Goal: Information Seeking & Learning: Learn about a topic

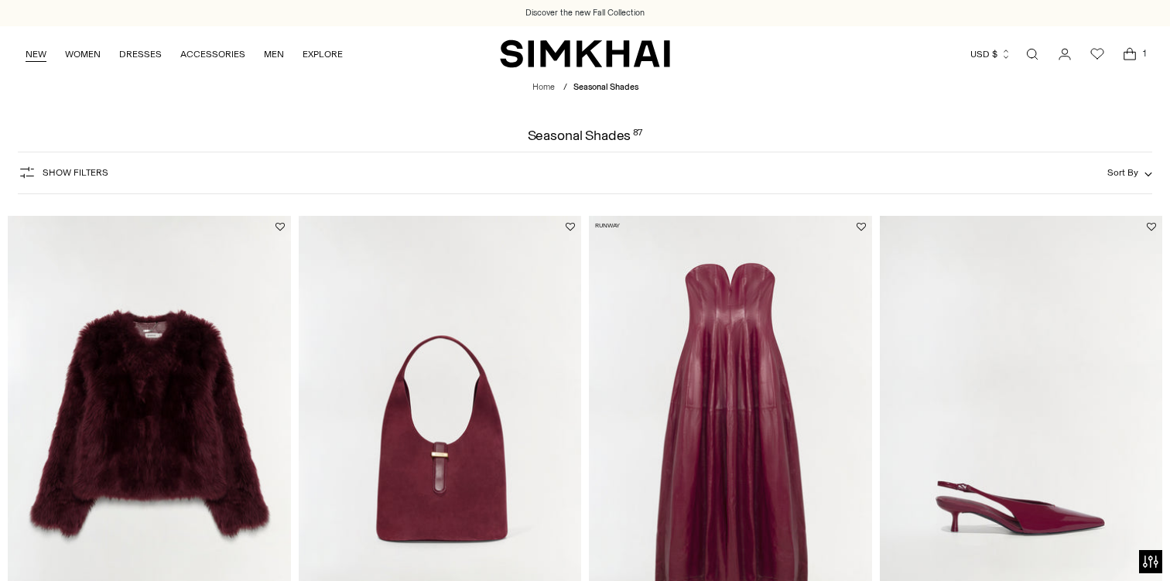
click at [36, 56] on link "NEW" at bounding box center [36, 54] width 21 height 34
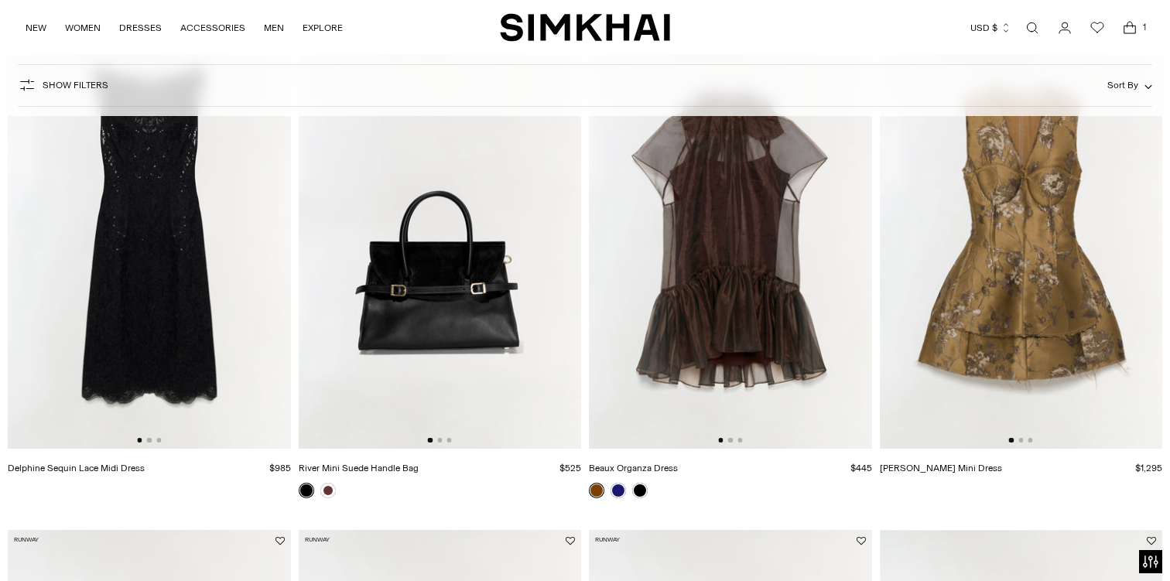
scroll to position [177, 0]
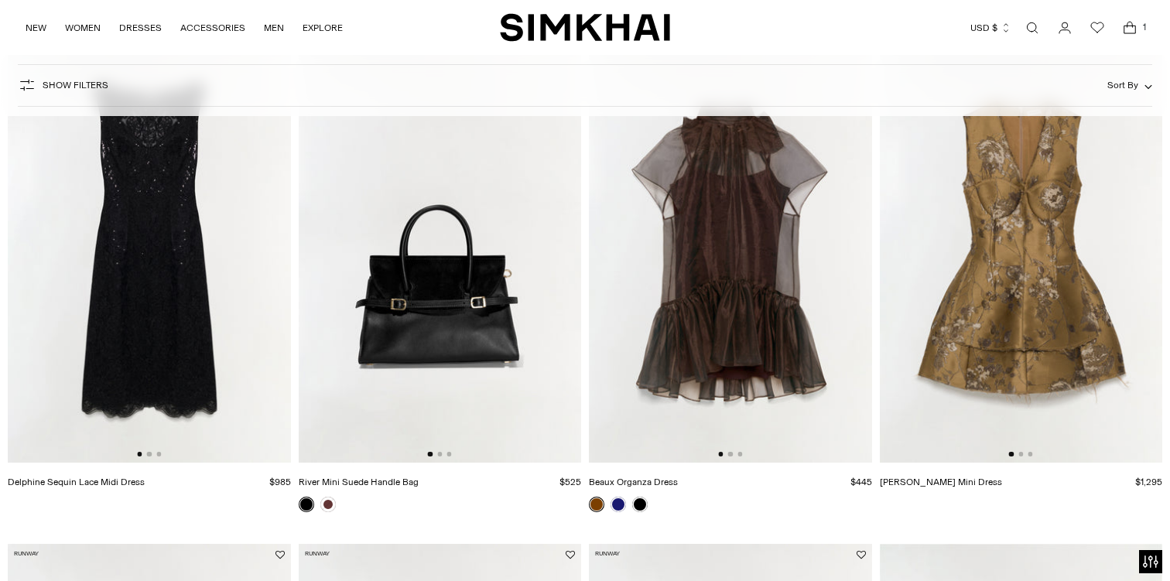
click at [732, 300] on img at bounding box center [730, 251] width 283 height 424
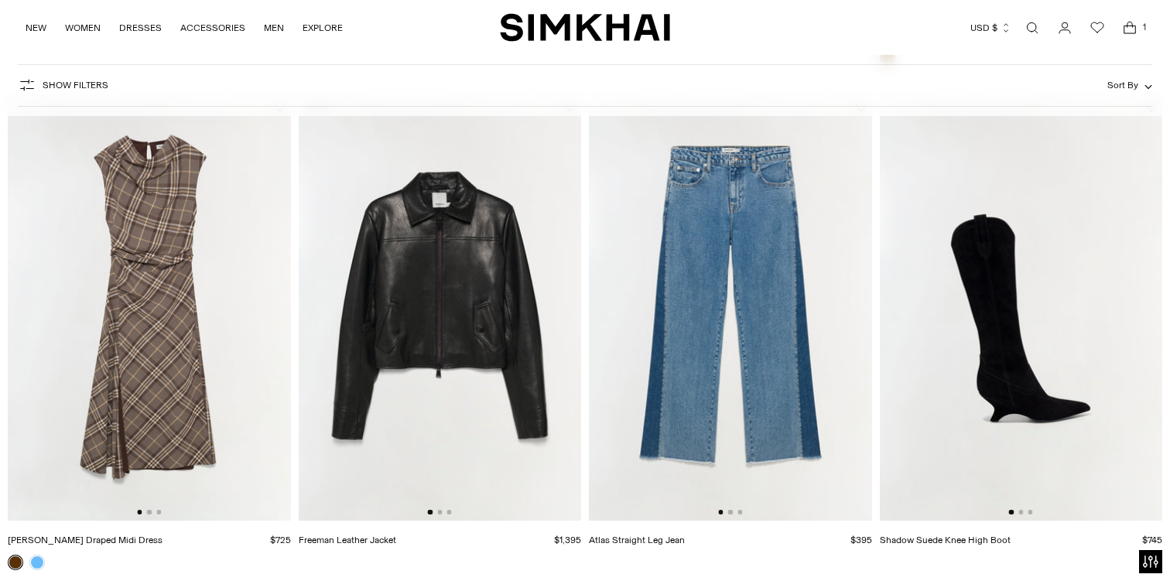
scroll to position [2152, 0]
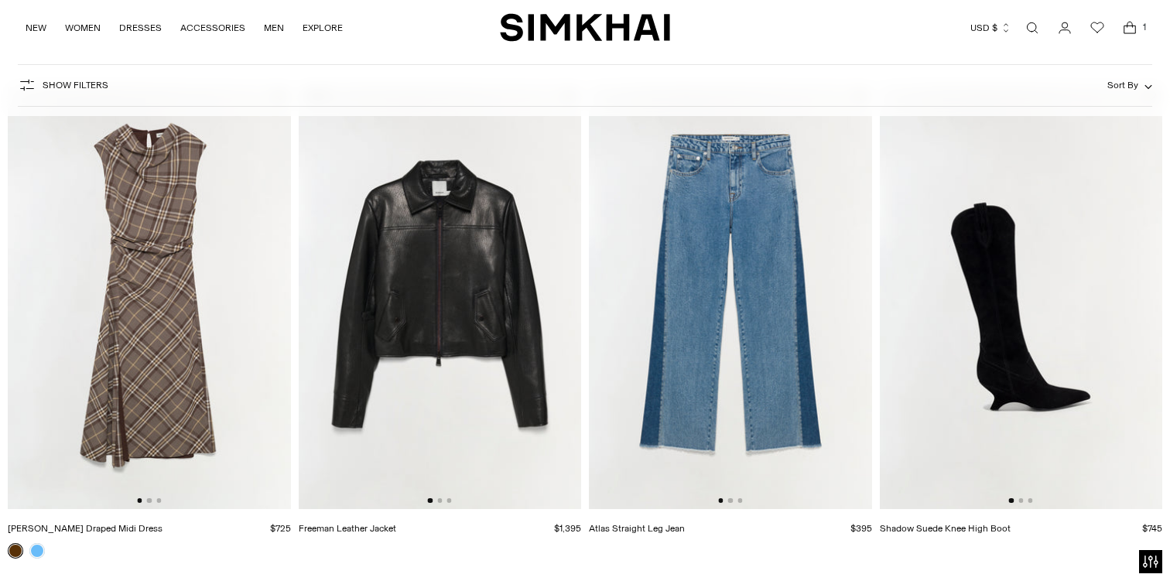
click at [425, 323] on img at bounding box center [440, 297] width 283 height 424
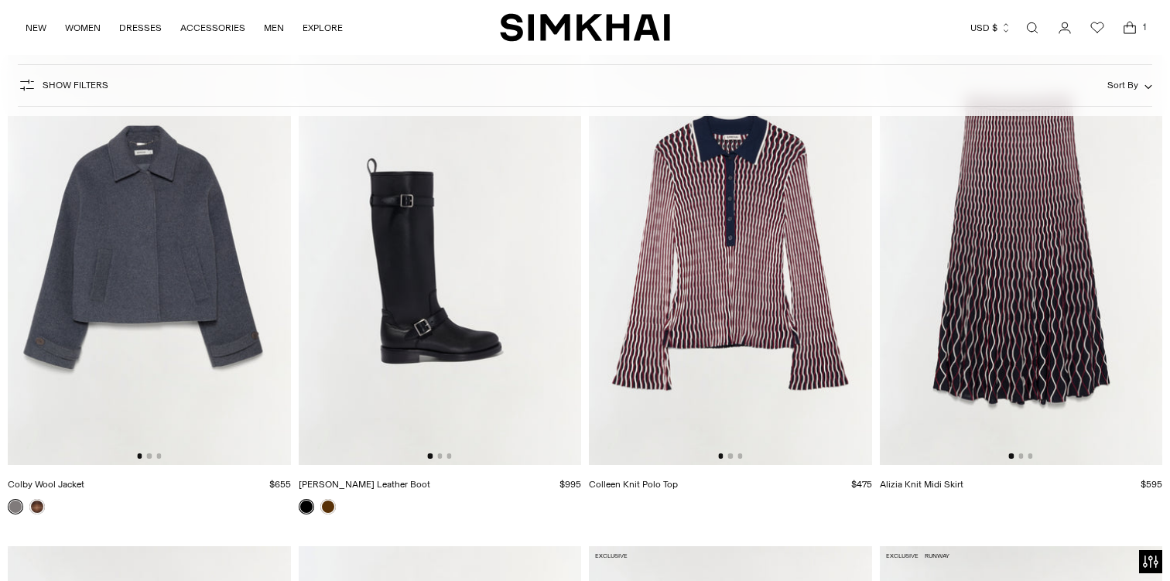
scroll to position [7251, 0]
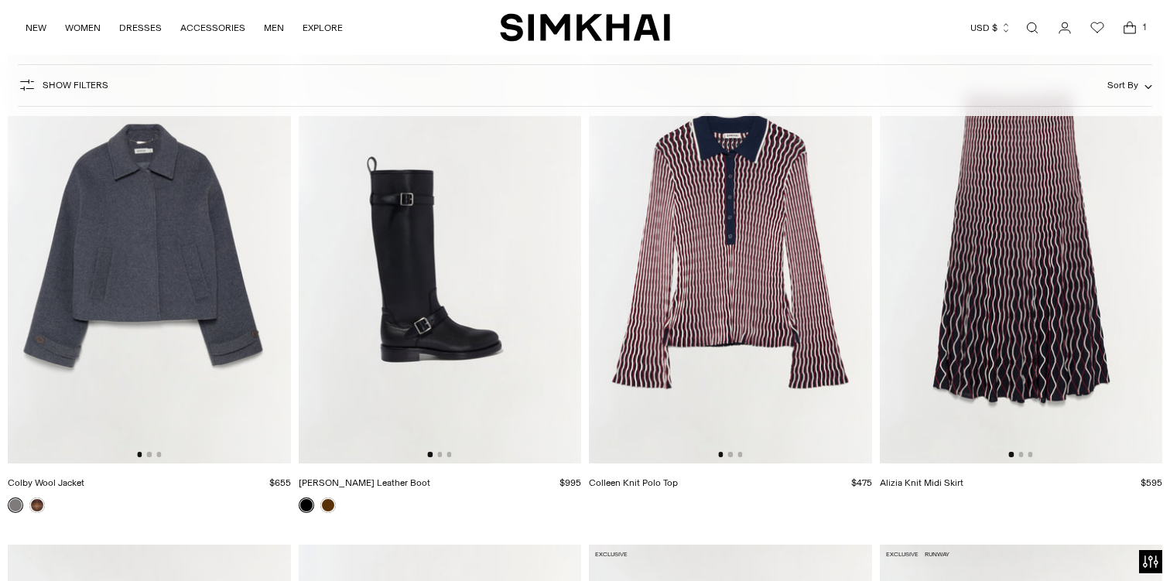
click at [125, 281] on img at bounding box center [149, 251] width 283 height 424
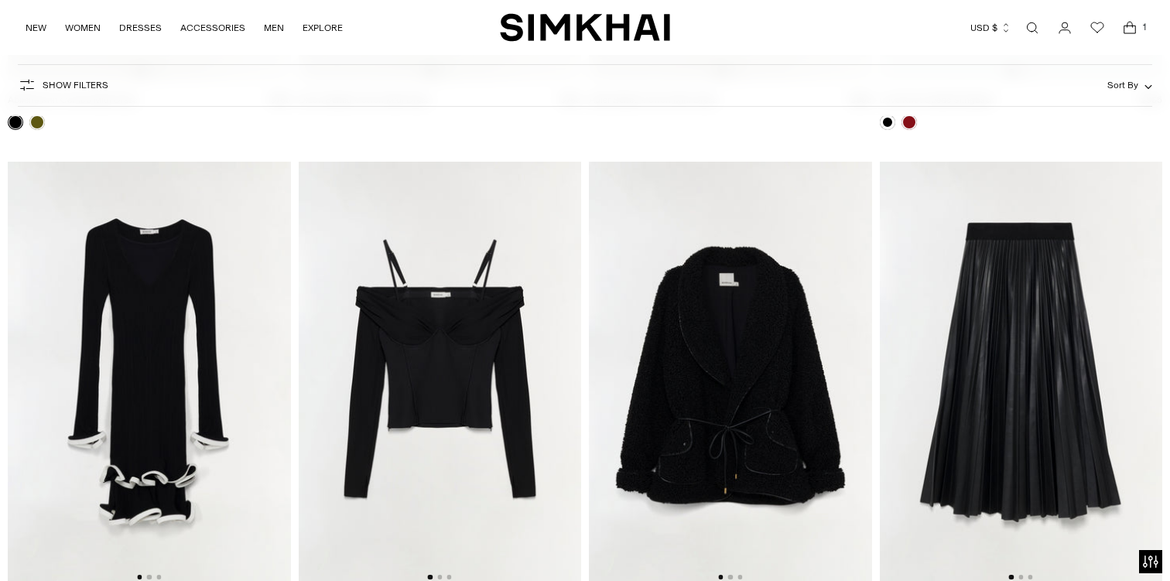
scroll to position [14189, 0]
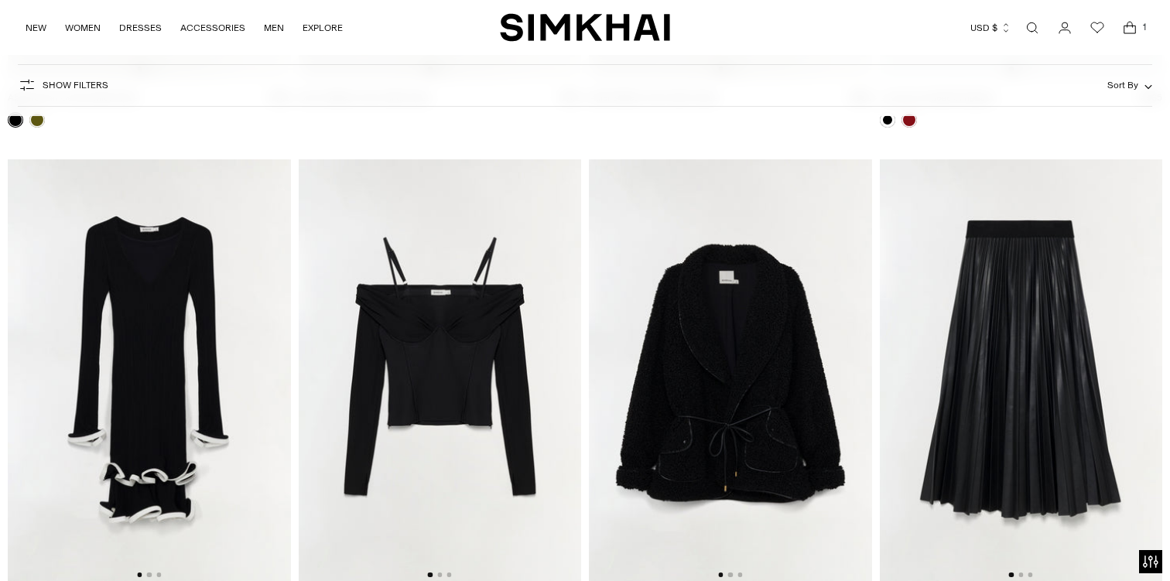
click at [736, 386] on img at bounding box center [730, 371] width 283 height 424
click at [426, 357] on img at bounding box center [440, 371] width 283 height 424
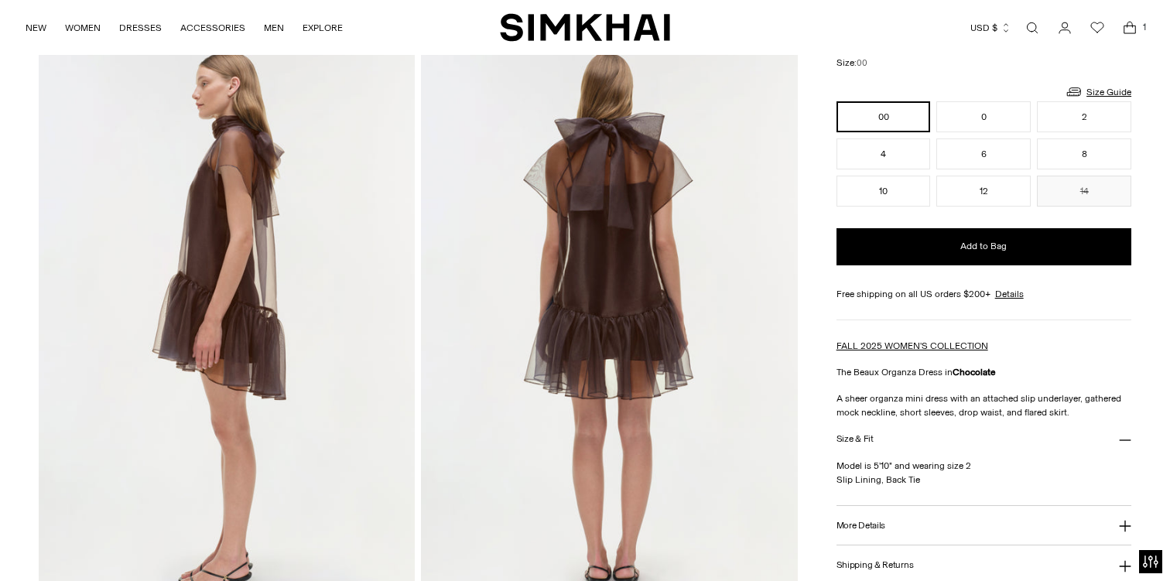
scroll to position [641, 0]
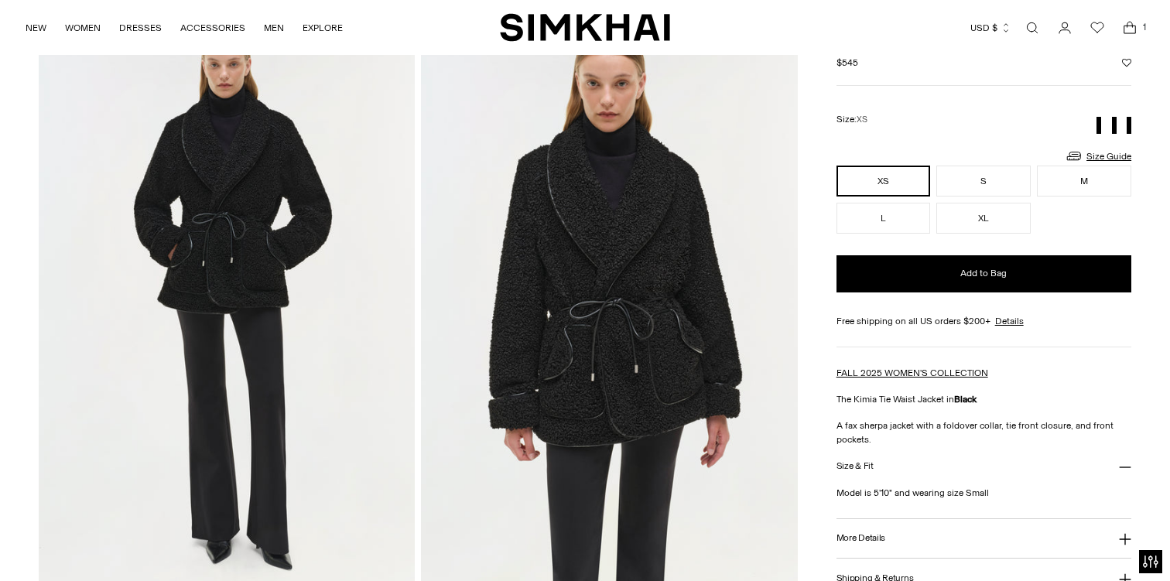
scroll to position [95, 0]
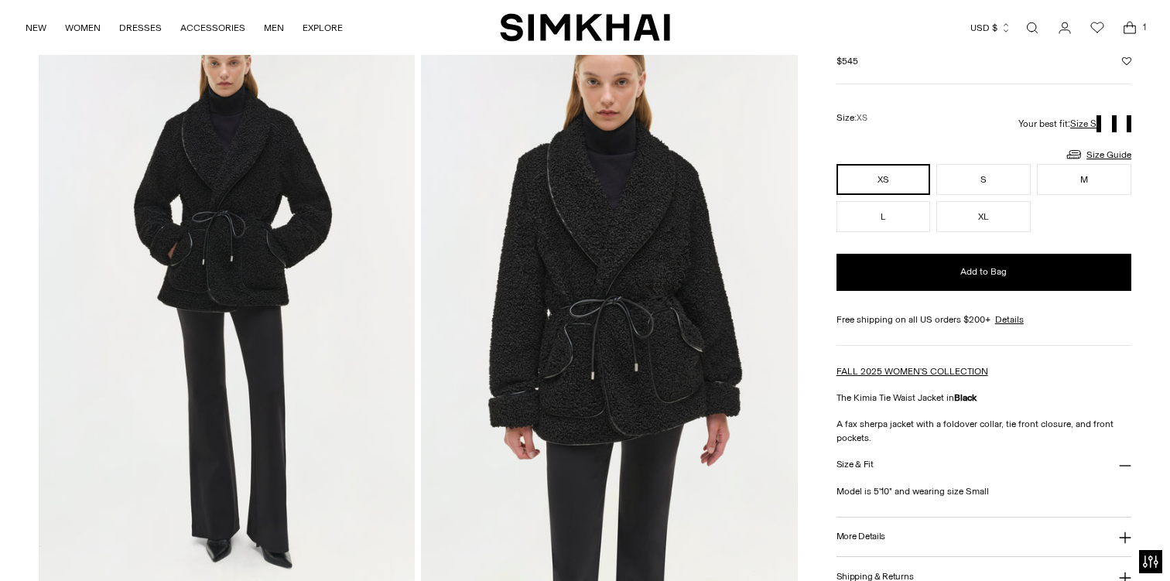
click at [615, 276] on img at bounding box center [609, 299] width 376 height 565
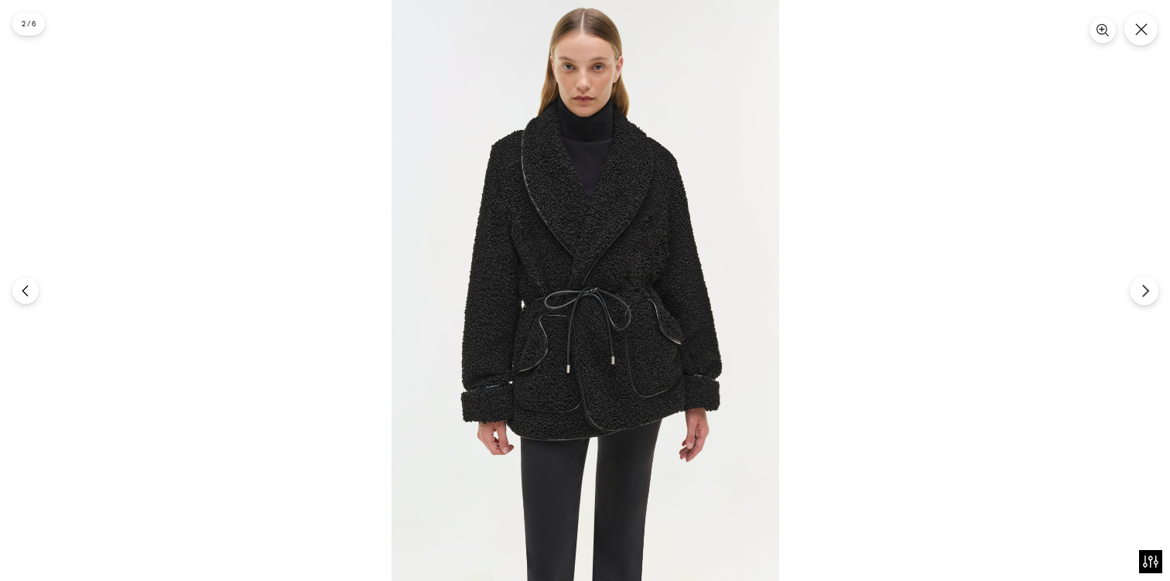
click at [1138, 295] on icon "Next" at bounding box center [1145, 291] width 14 height 14
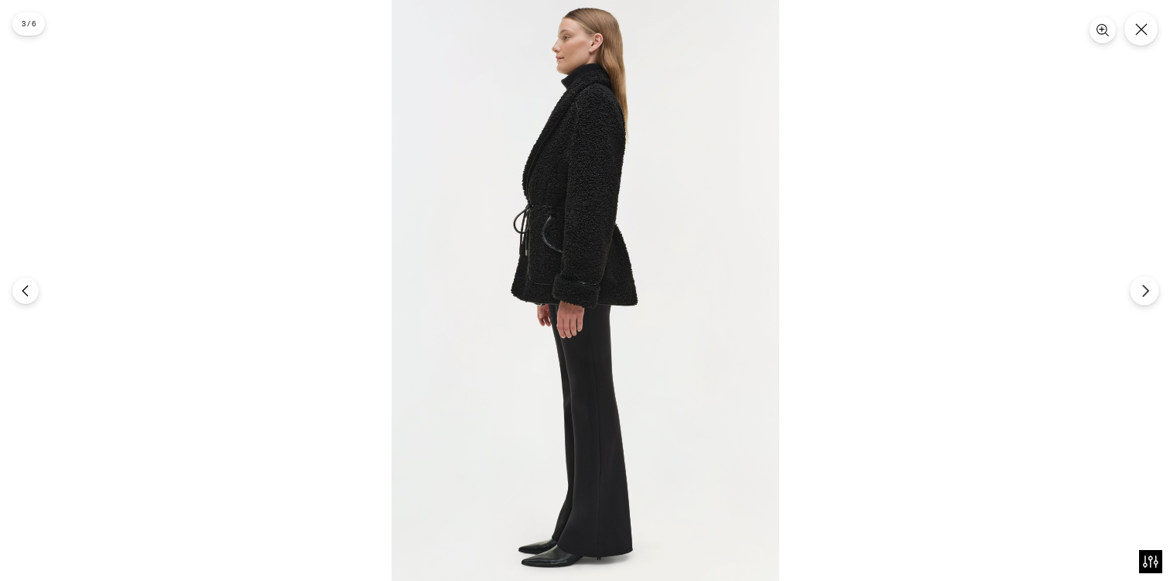
click at [1138, 295] on icon "Next" at bounding box center [1145, 291] width 14 height 14
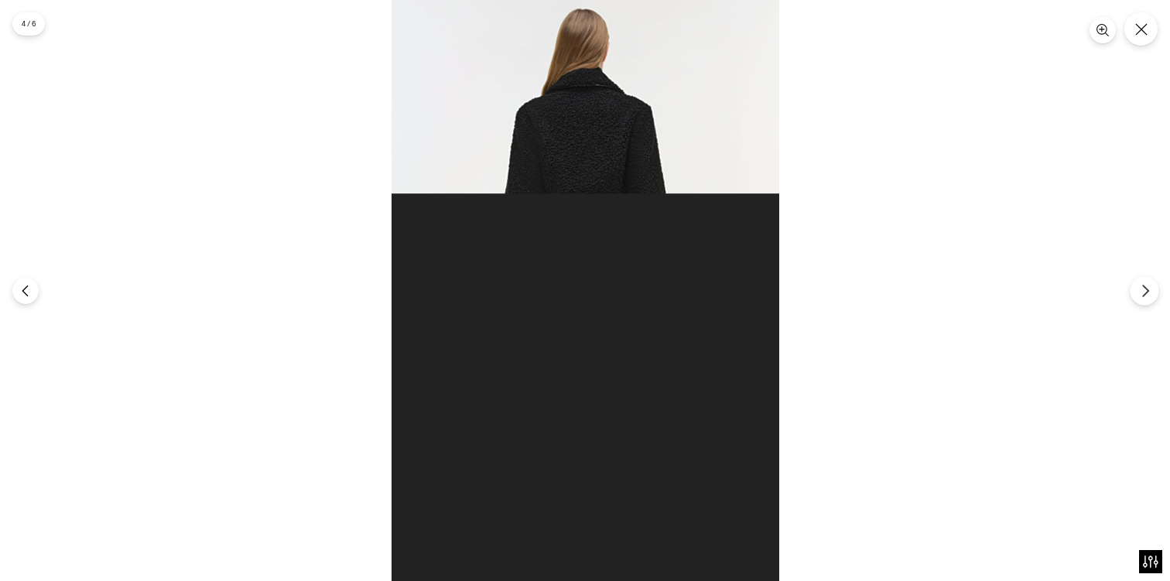
click at [1139, 290] on icon "Next" at bounding box center [1145, 291] width 14 height 14
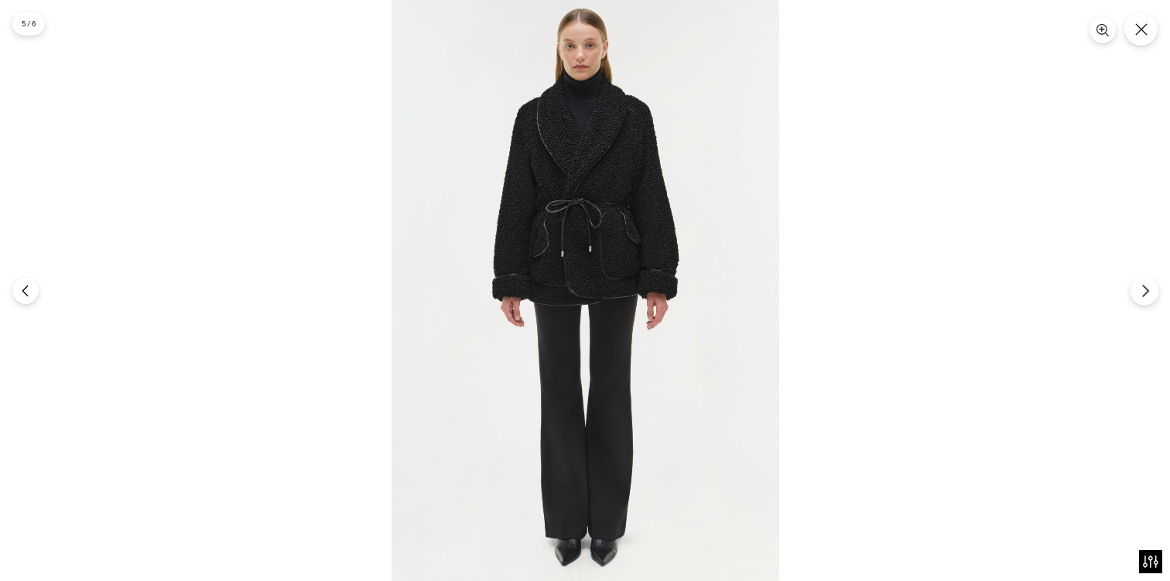
click at [1146, 285] on icon "Next" at bounding box center [1145, 291] width 14 height 14
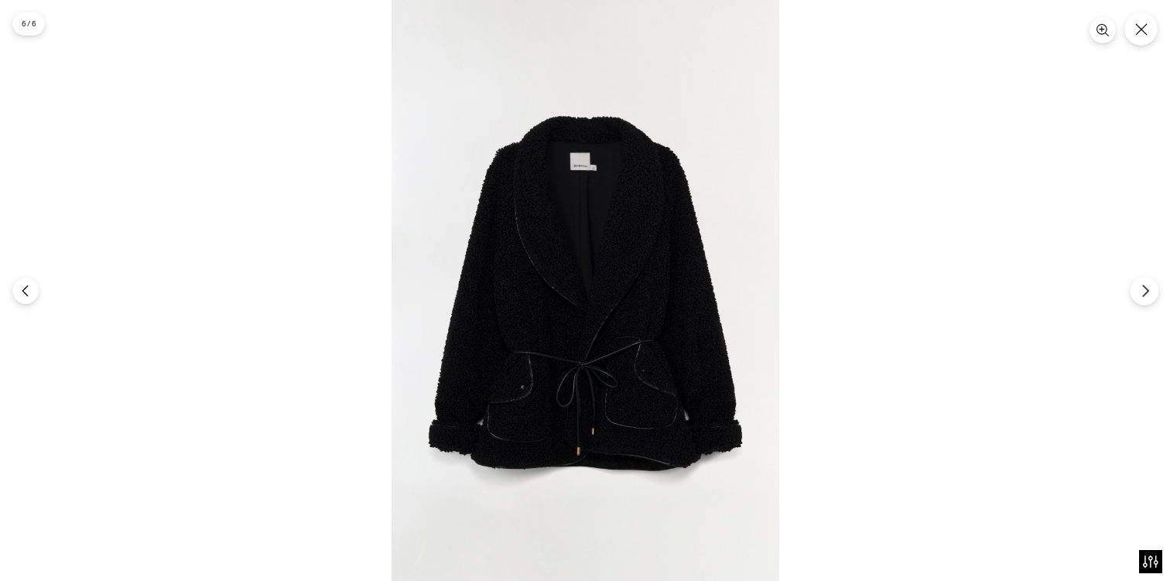
click at [1146, 285] on icon "Next" at bounding box center [1145, 291] width 14 height 14
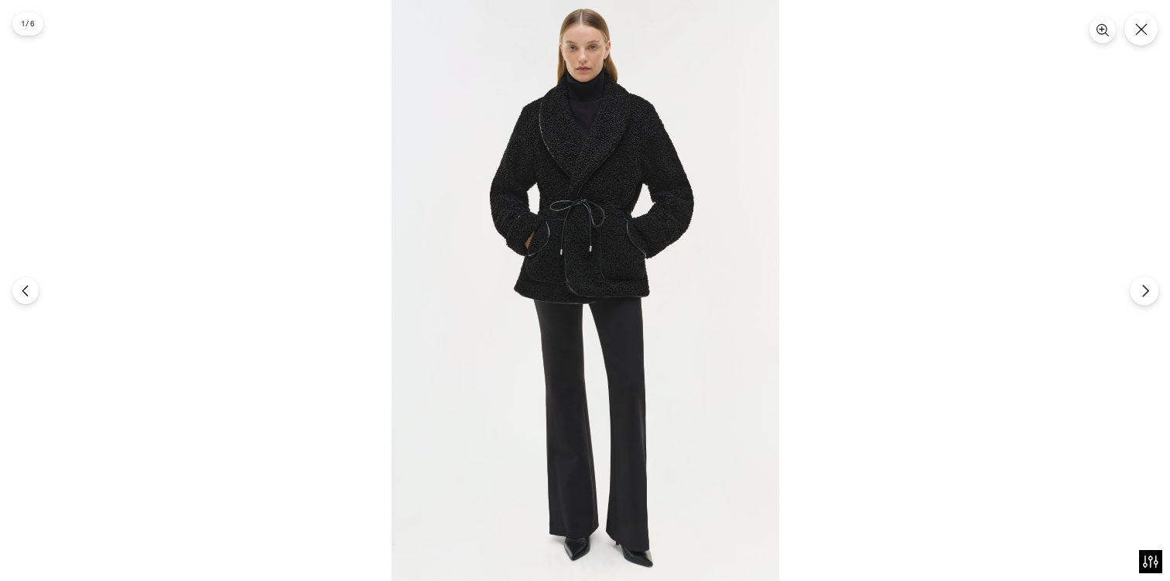
click at [1145, 292] on icon "Next" at bounding box center [1144, 291] width 5 height 12
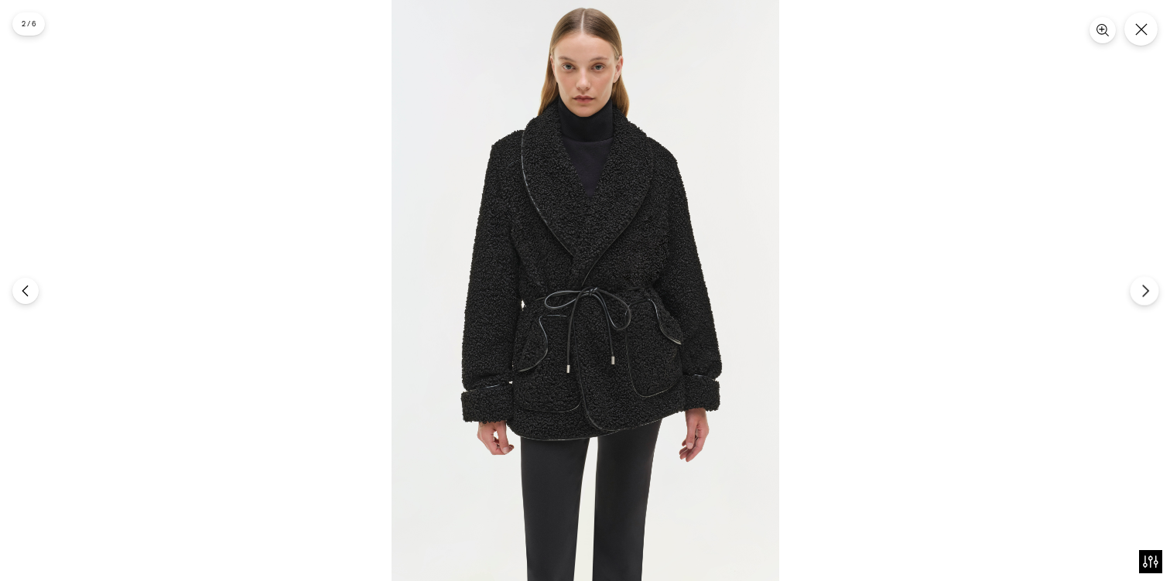
click at [1145, 292] on icon "Next" at bounding box center [1144, 291] width 5 height 12
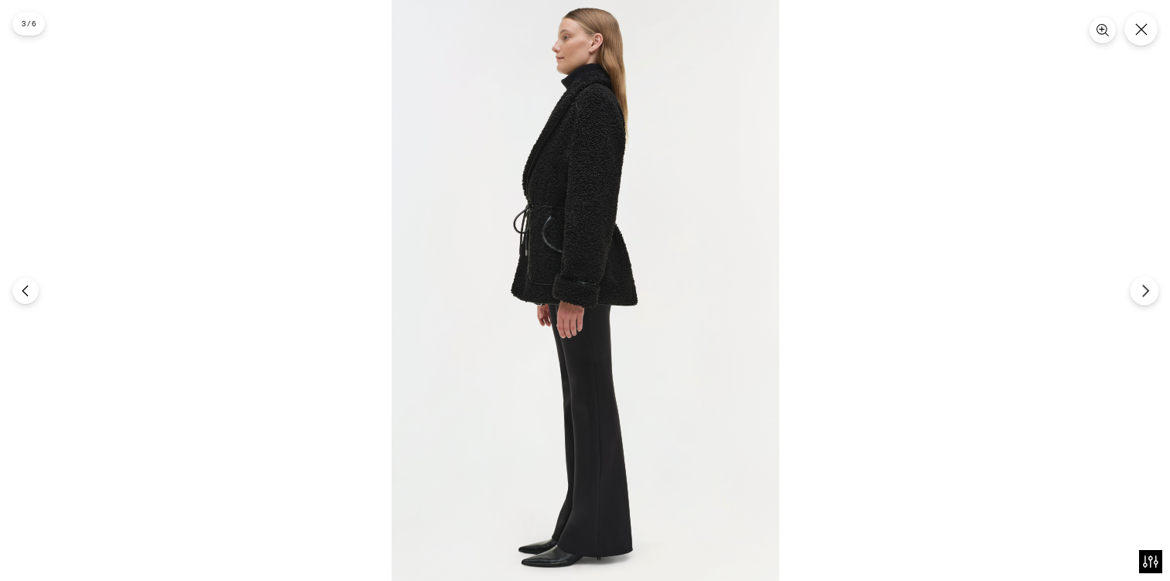
click at [1145, 292] on icon "Next" at bounding box center [1144, 291] width 5 height 12
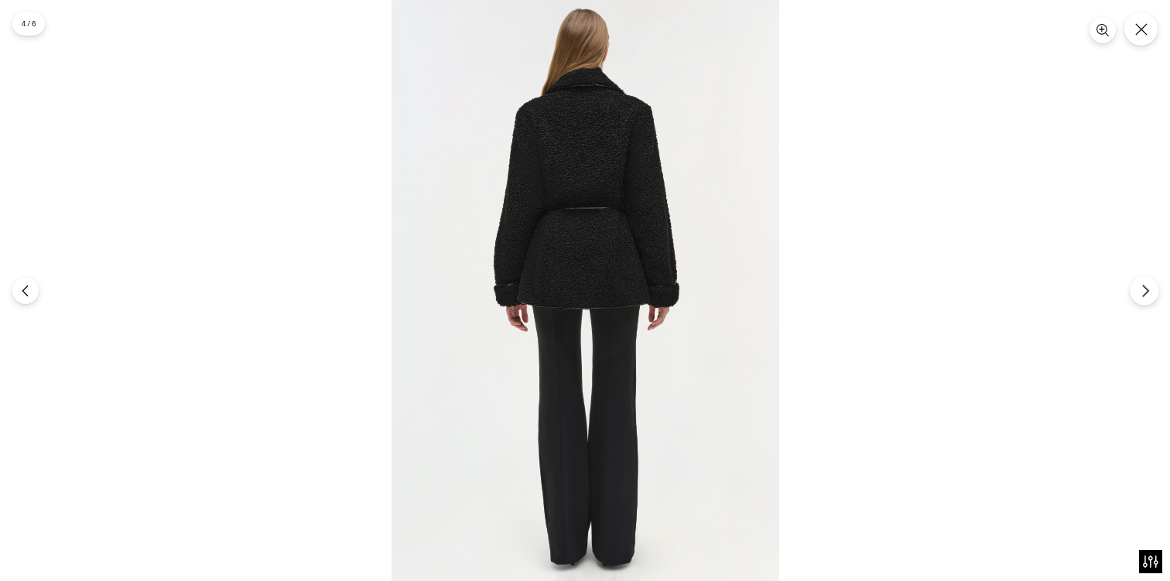
click at [1145, 292] on icon "Next" at bounding box center [1144, 291] width 5 height 12
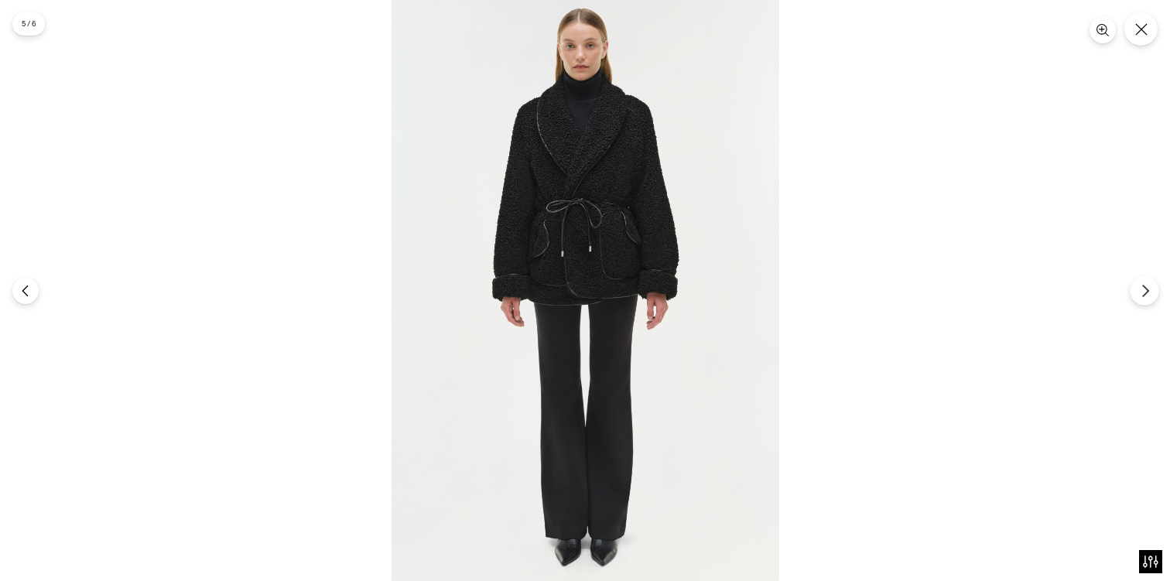
click at [1145, 292] on icon "Next" at bounding box center [1144, 291] width 5 height 12
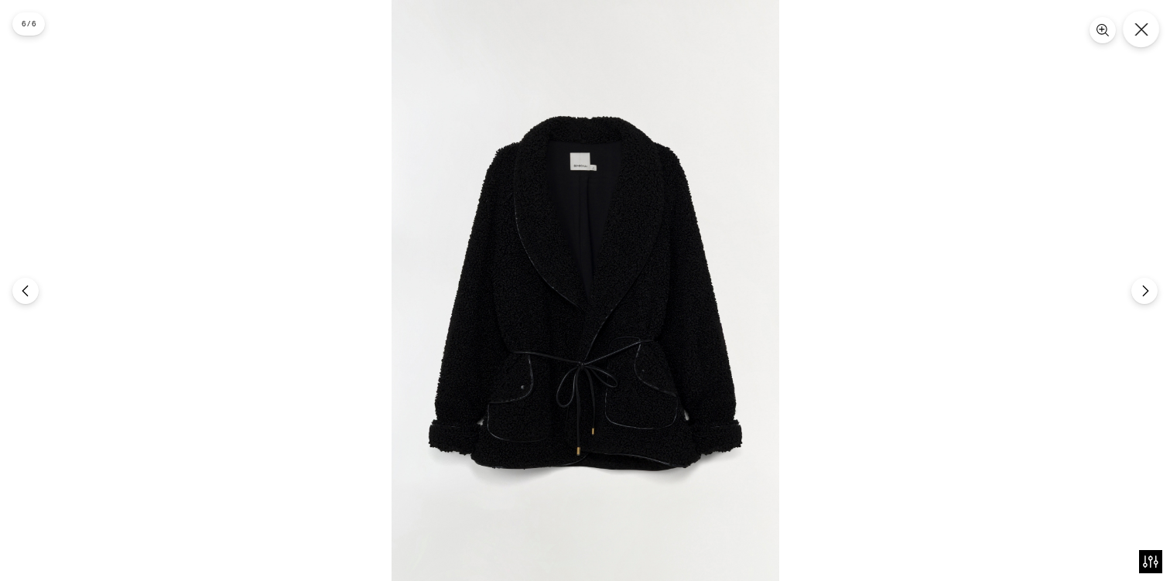
click at [1146, 32] on icon "Close" at bounding box center [1141, 29] width 14 height 14
